Goal: Check status: Check status

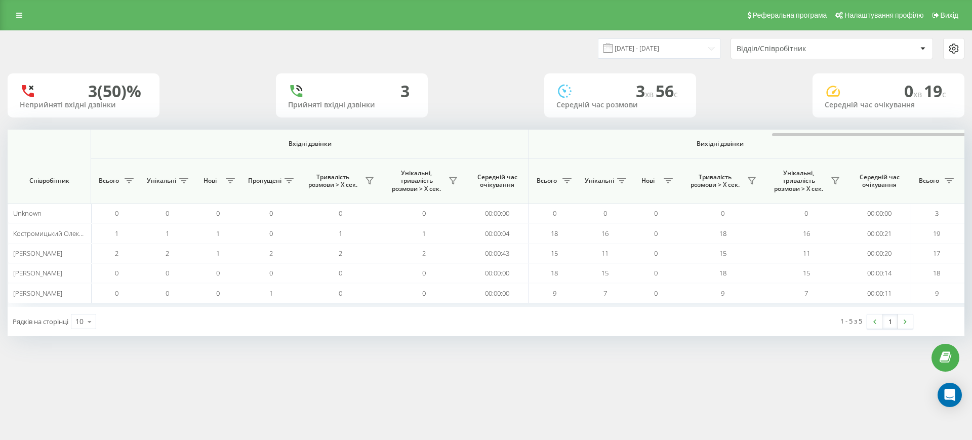
scroll to position [0, 456]
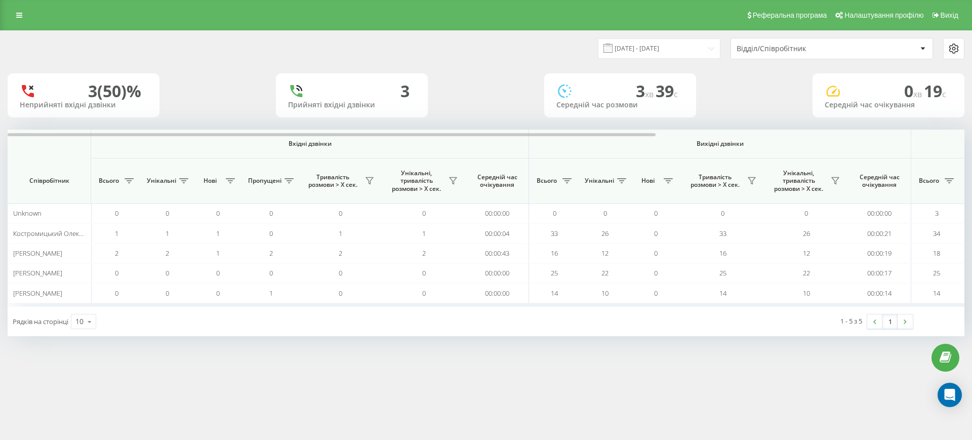
click at [894, 136] on div at bounding box center [486, 134] width 957 height 8
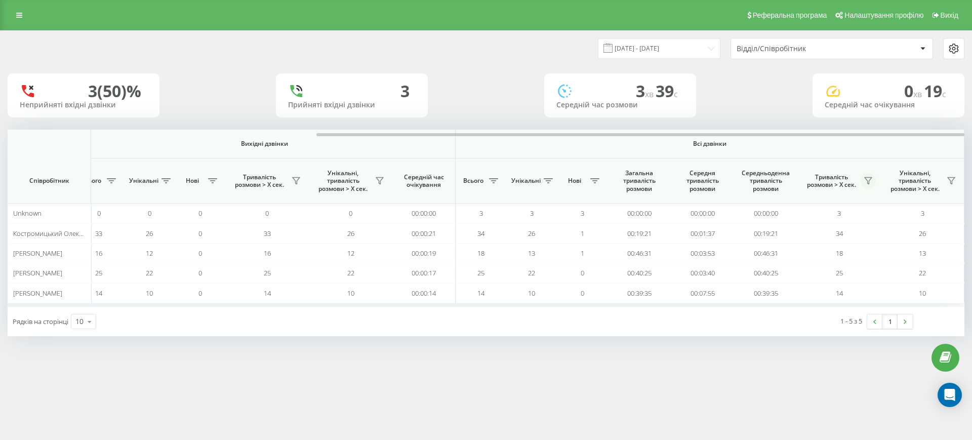
click at [872, 181] on icon at bounding box center [868, 181] width 8 height 8
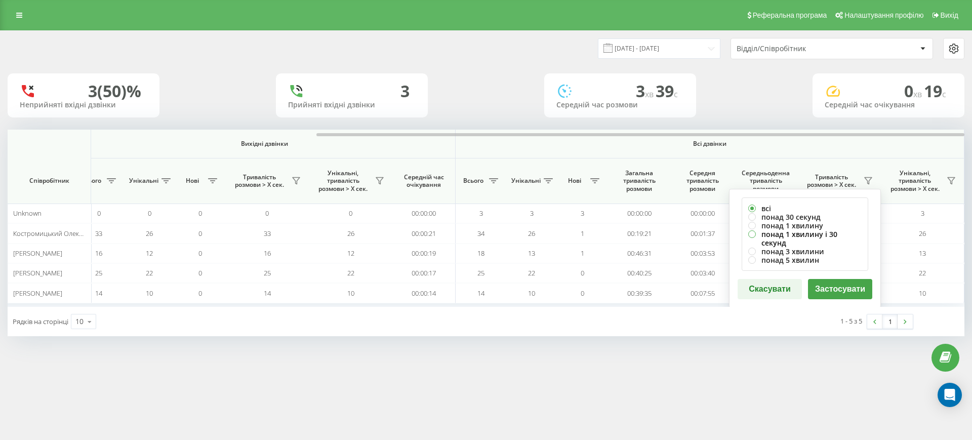
click at [805, 230] on label "понад 1 хвилину і 30 секунд" at bounding box center [804, 238] width 113 height 17
radio input "true"
click at [805, 223] on label "понад 1 хвилину" at bounding box center [804, 225] width 113 height 9
radio input "true"
click at [829, 266] on div "всі понад 30 секунд понад 1 хвилину понад 1 хвилину і 30 секунд понад 3 хвилини…" at bounding box center [805, 248] width 152 height 119
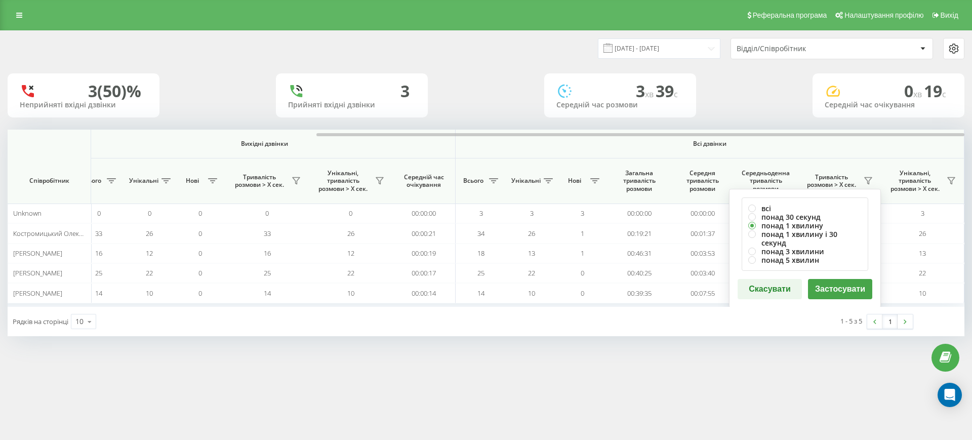
click at [832, 279] on button "Застосувати" at bounding box center [840, 289] width 64 height 20
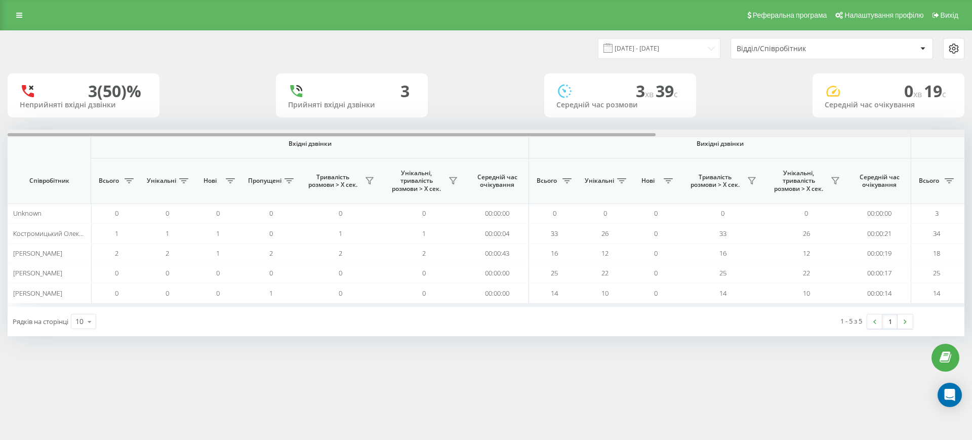
click at [915, 134] on div at bounding box center [486, 134] width 957 height 8
